Goal: Task Accomplishment & Management: Manage account settings

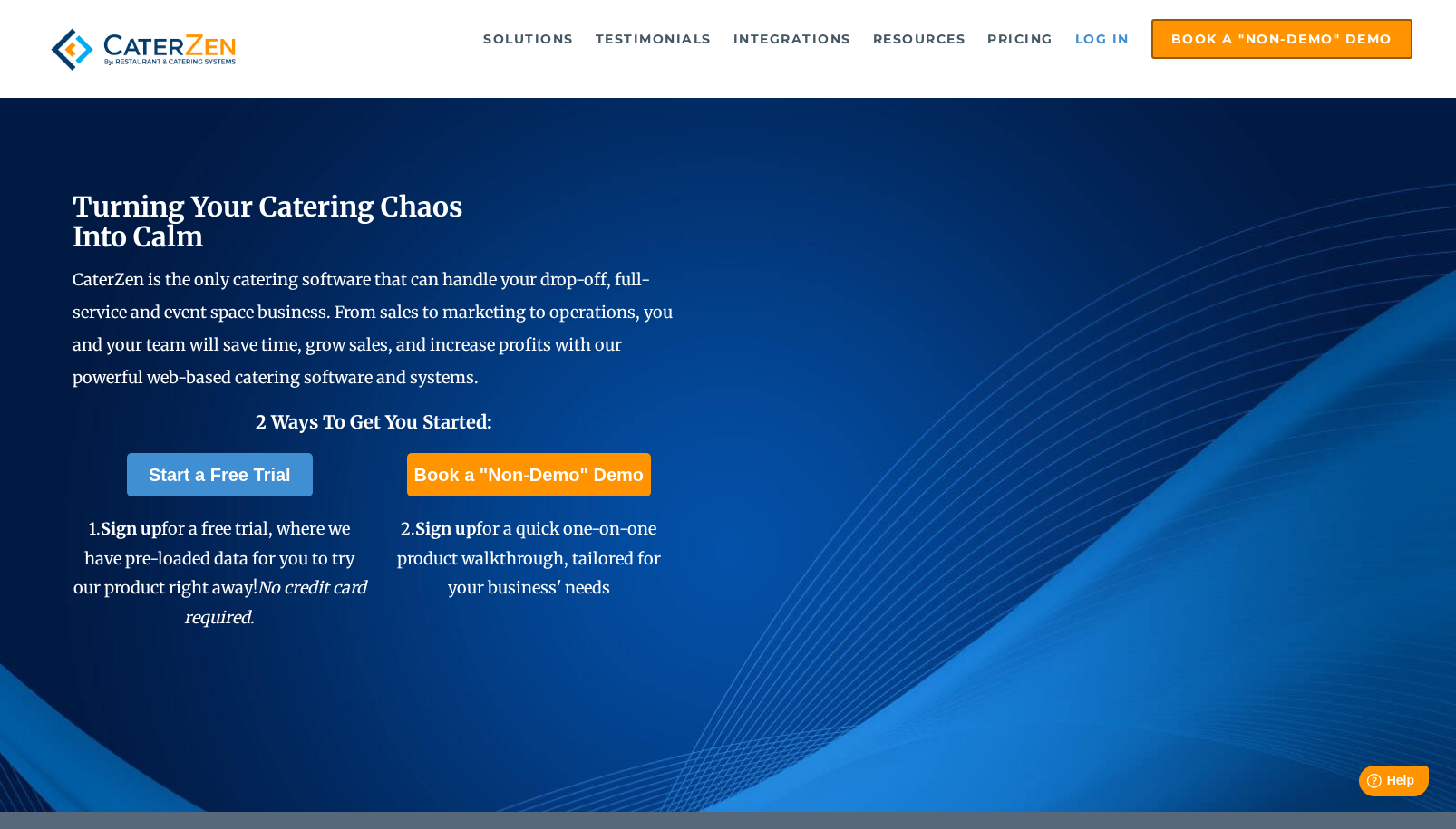
click at [1121, 38] on link "Log in" at bounding box center [1101, 40] width 72 height 37
click at [1078, 21] on link "Log in" at bounding box center [1101, 40] width 72 height 37
click at [1079, 21] on link "Log in" at bounding box center [1101, 40] width 72 height 37
